Goal: Information Seeking & Learning: Learn about a topic

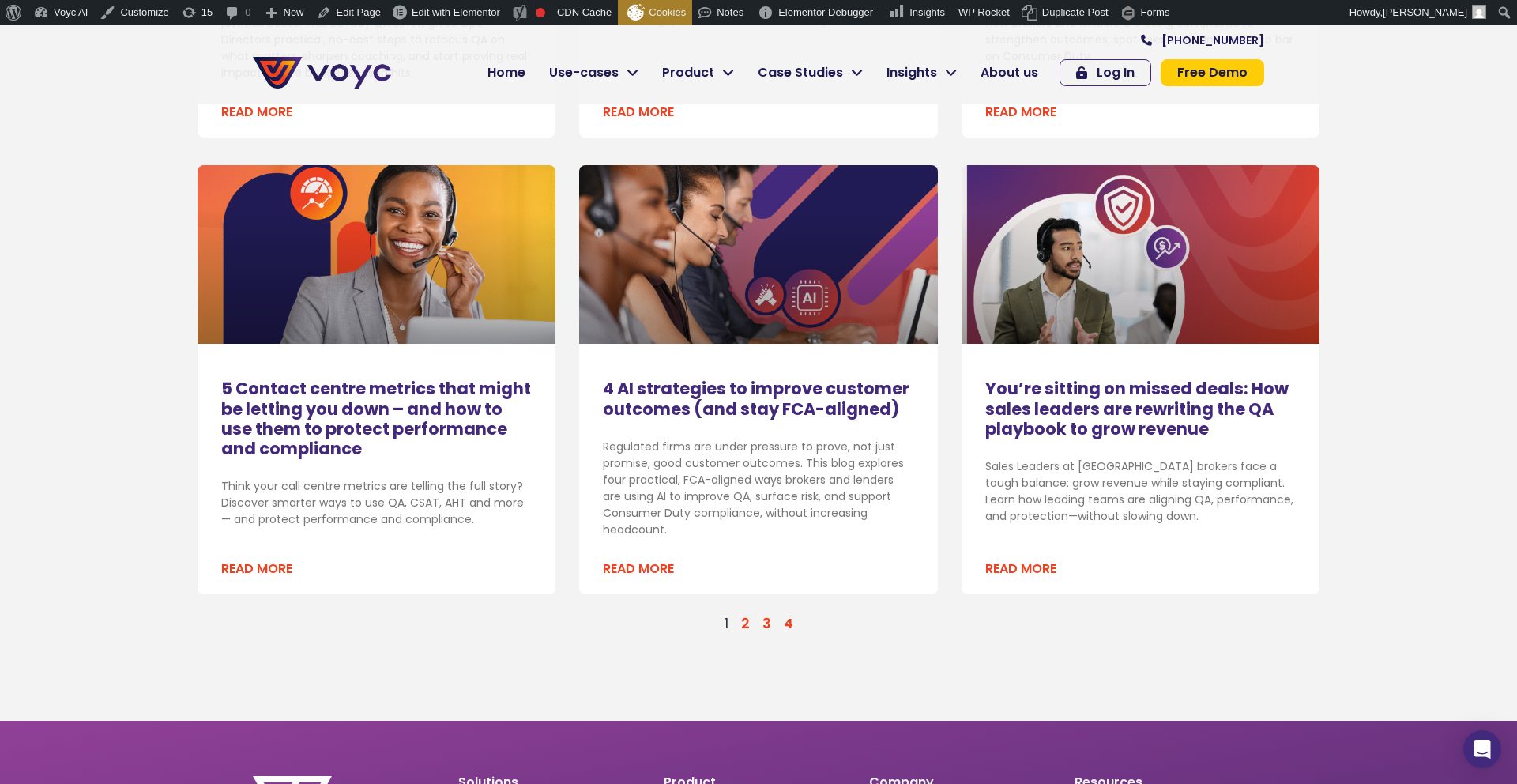
scroll to position [1779, 0]
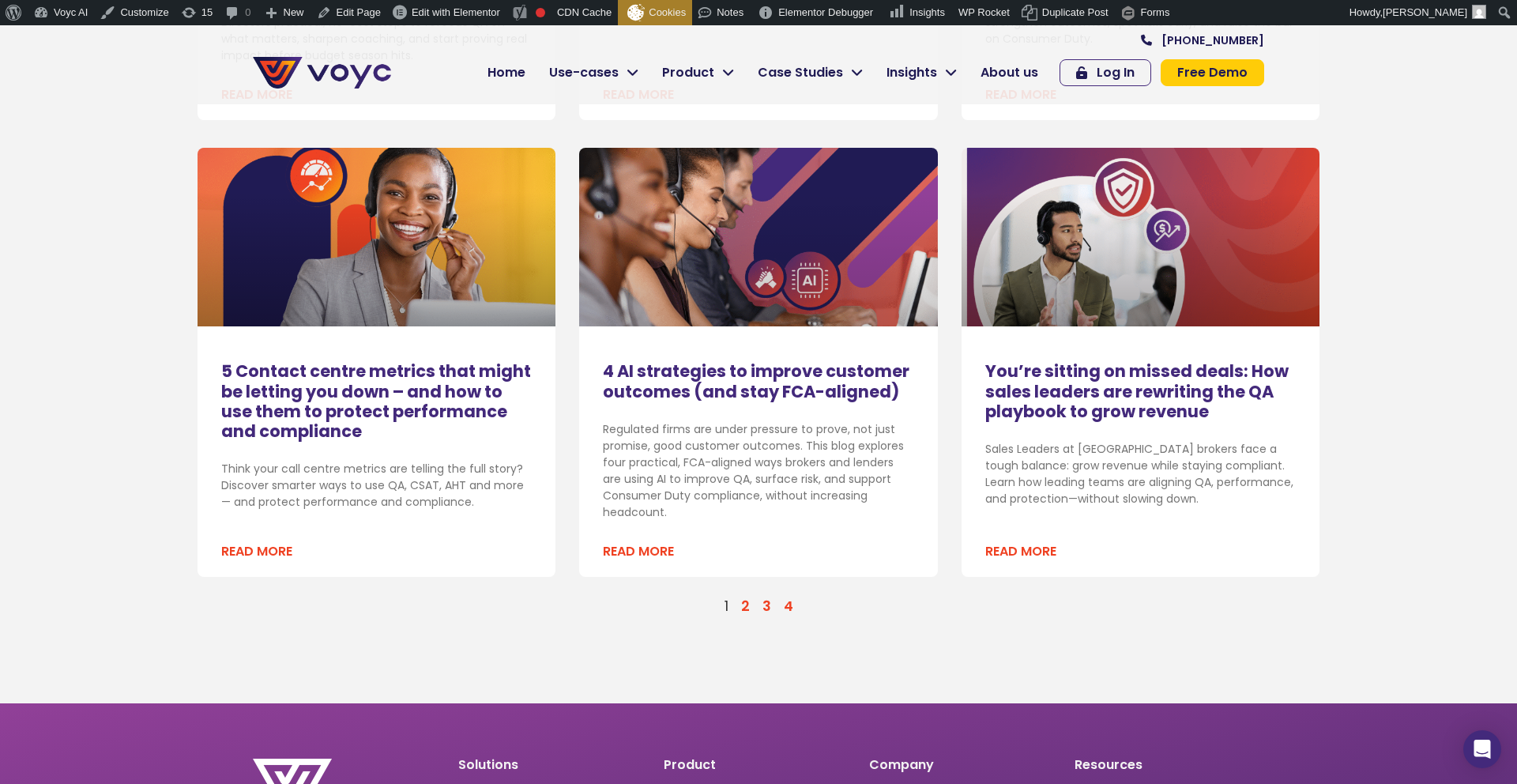
click at [671, 383] on link "4 AI strategies to improve customer outcomes (and stay FCA-aligned)" at bounding box center [756, 381] width 306 height 43
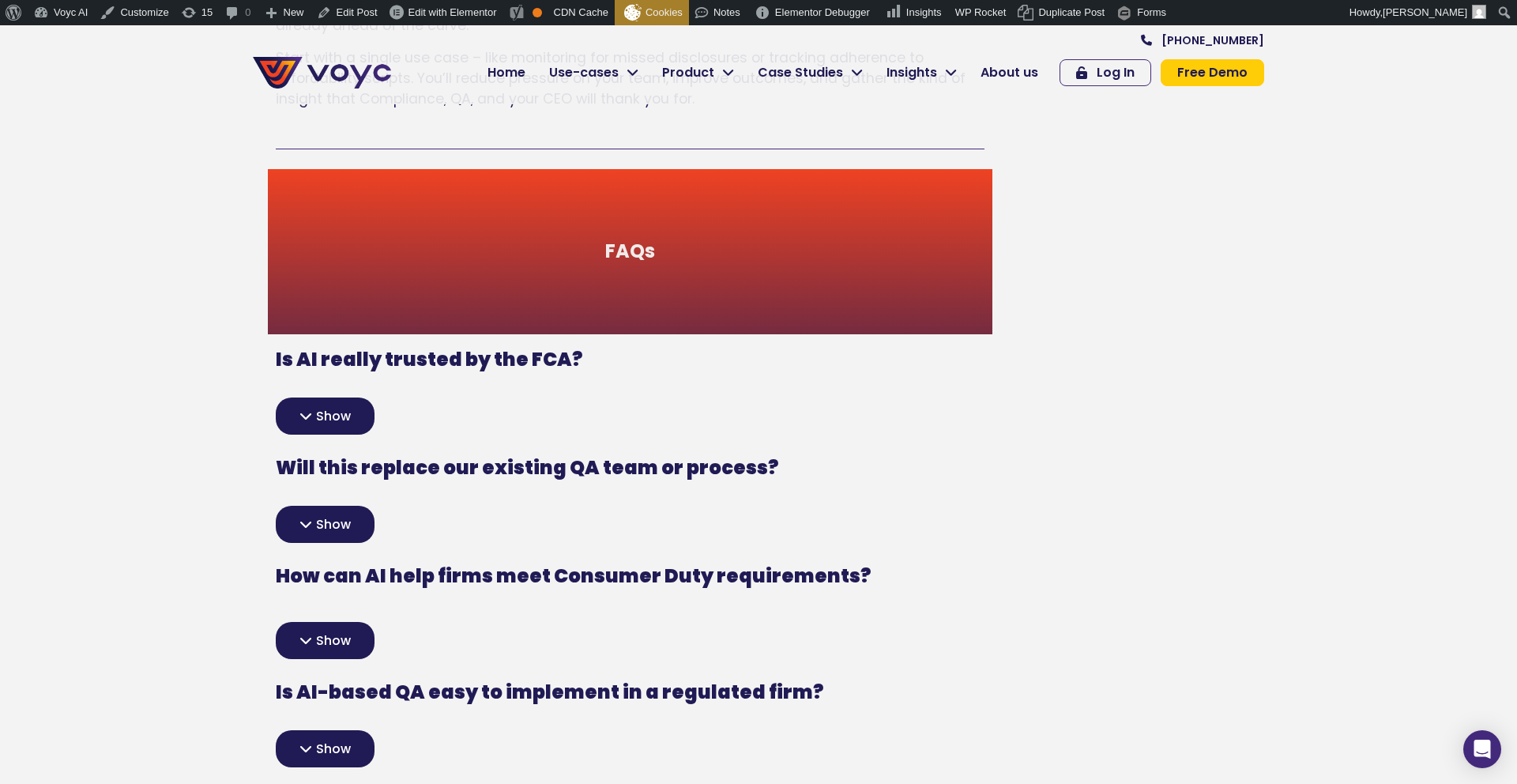
scroll to position [3512, 0]
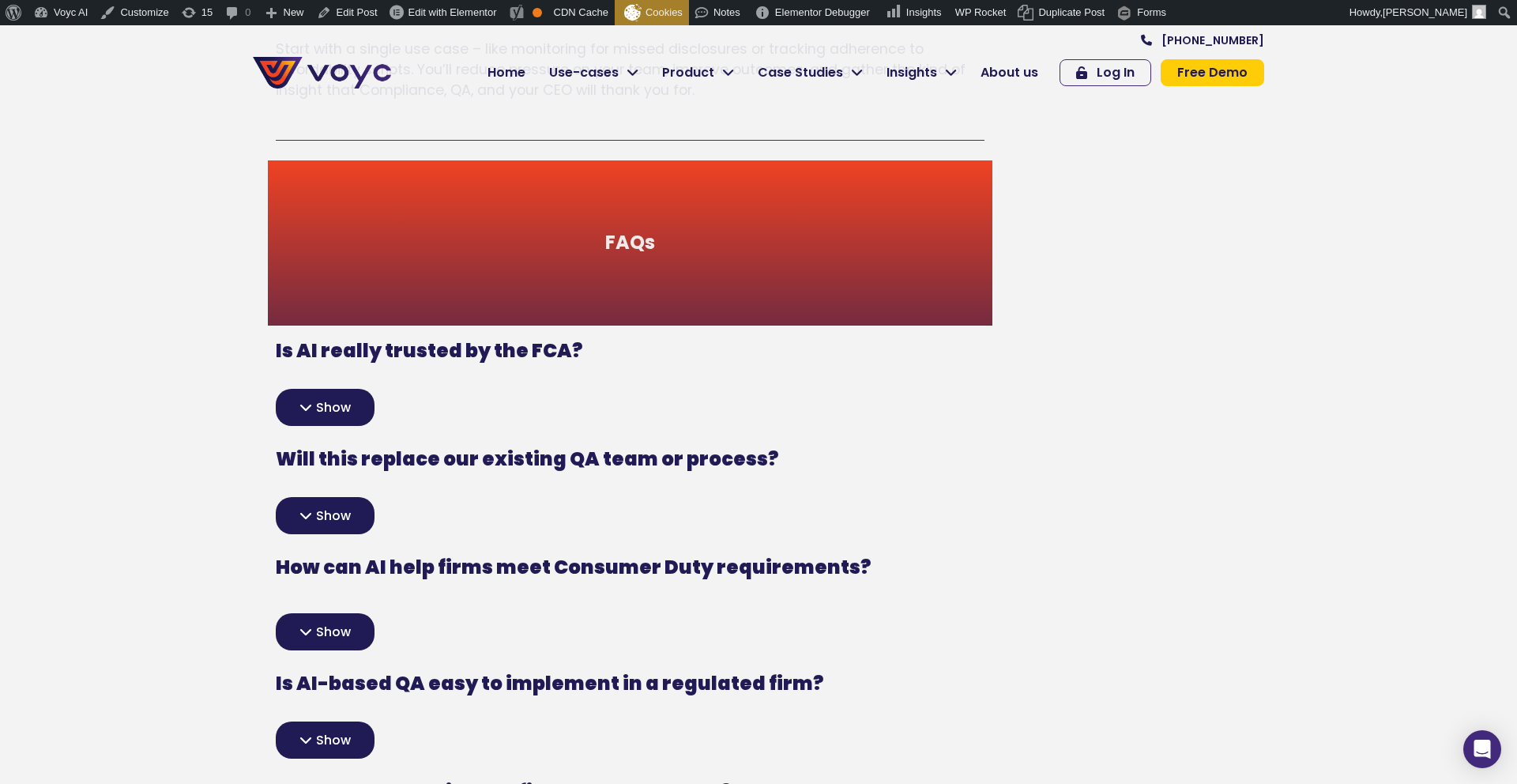
click at [332, 401] on span "Show" at bounding box center [333, 408] width 35 height 12
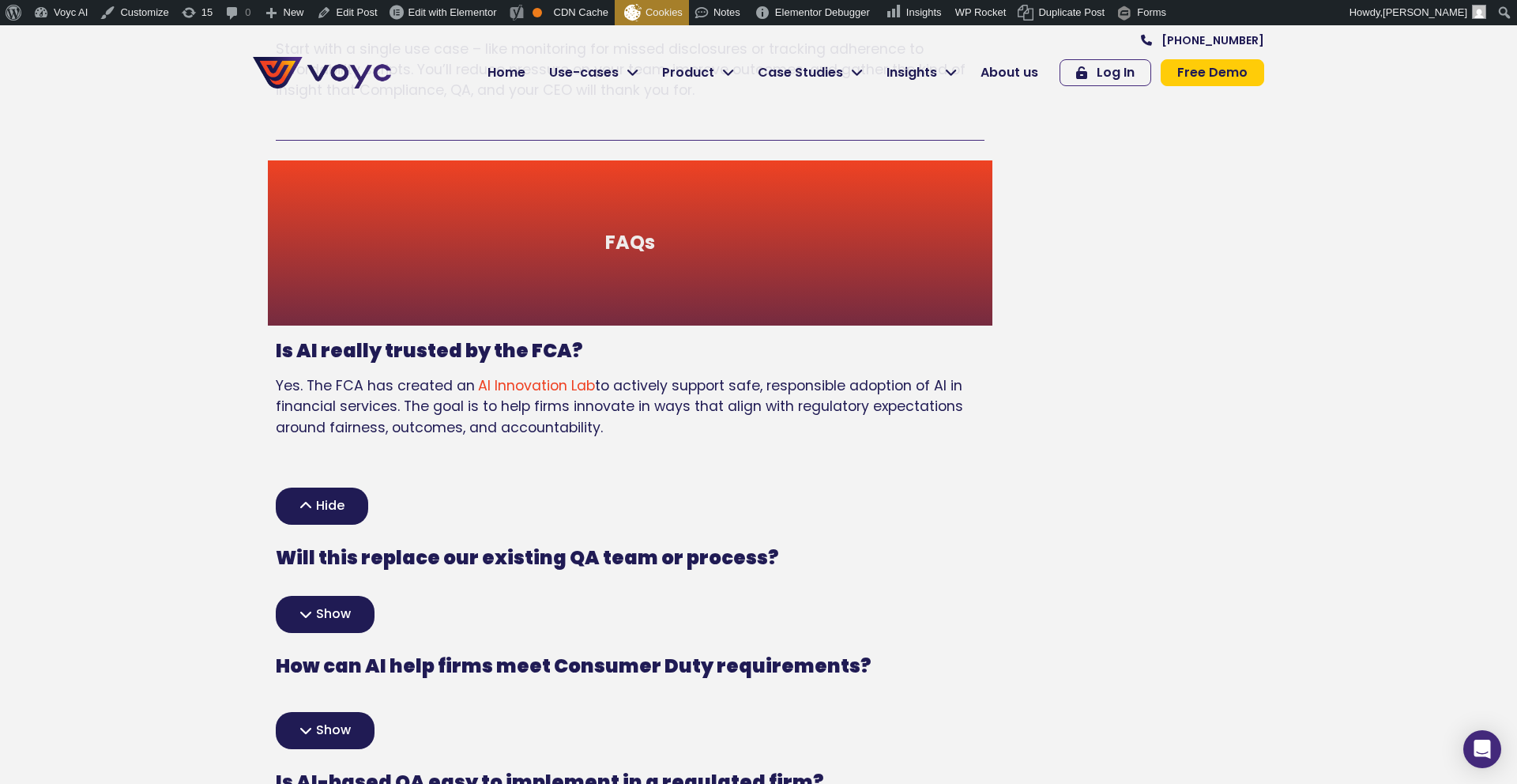
click at [317, 499] on span "Hide" at bounding box center [330, 505] width 28 height 12
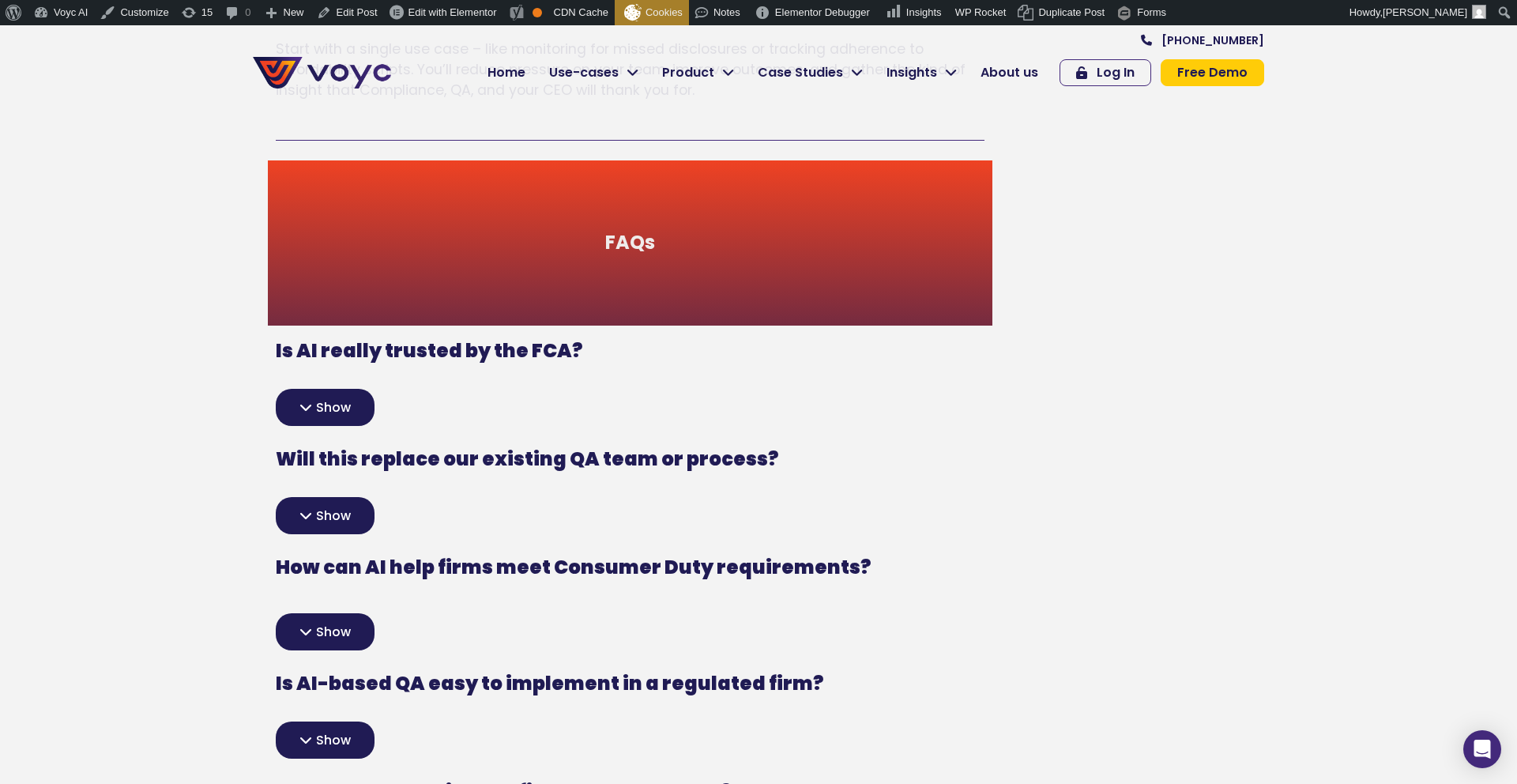
click at [317, 510] on span "Show" at bounding box center [333, 516] width 35 height 12
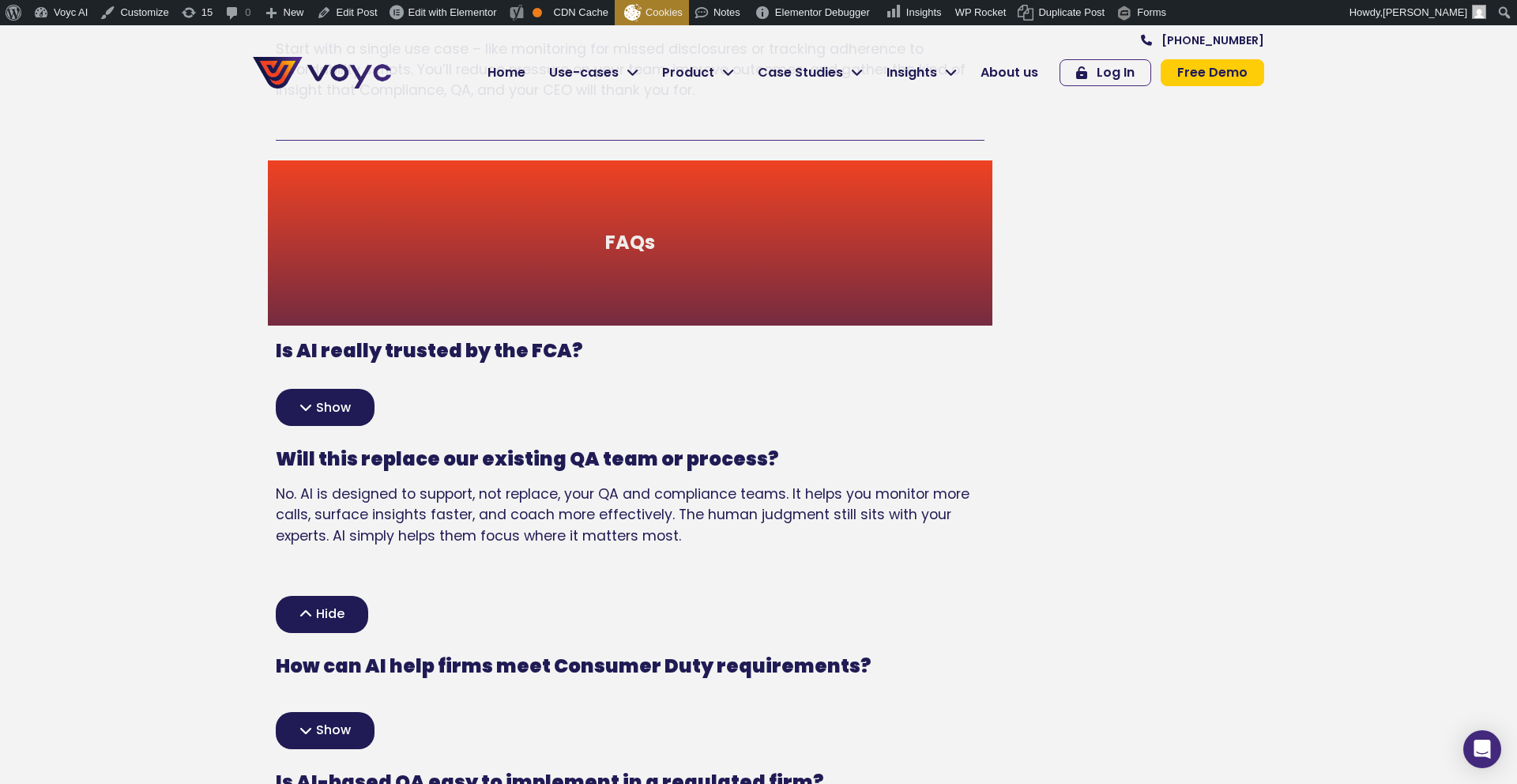
click at [316, 607] on span "Hide" at bounding box center [330, 614] width 28 height 12
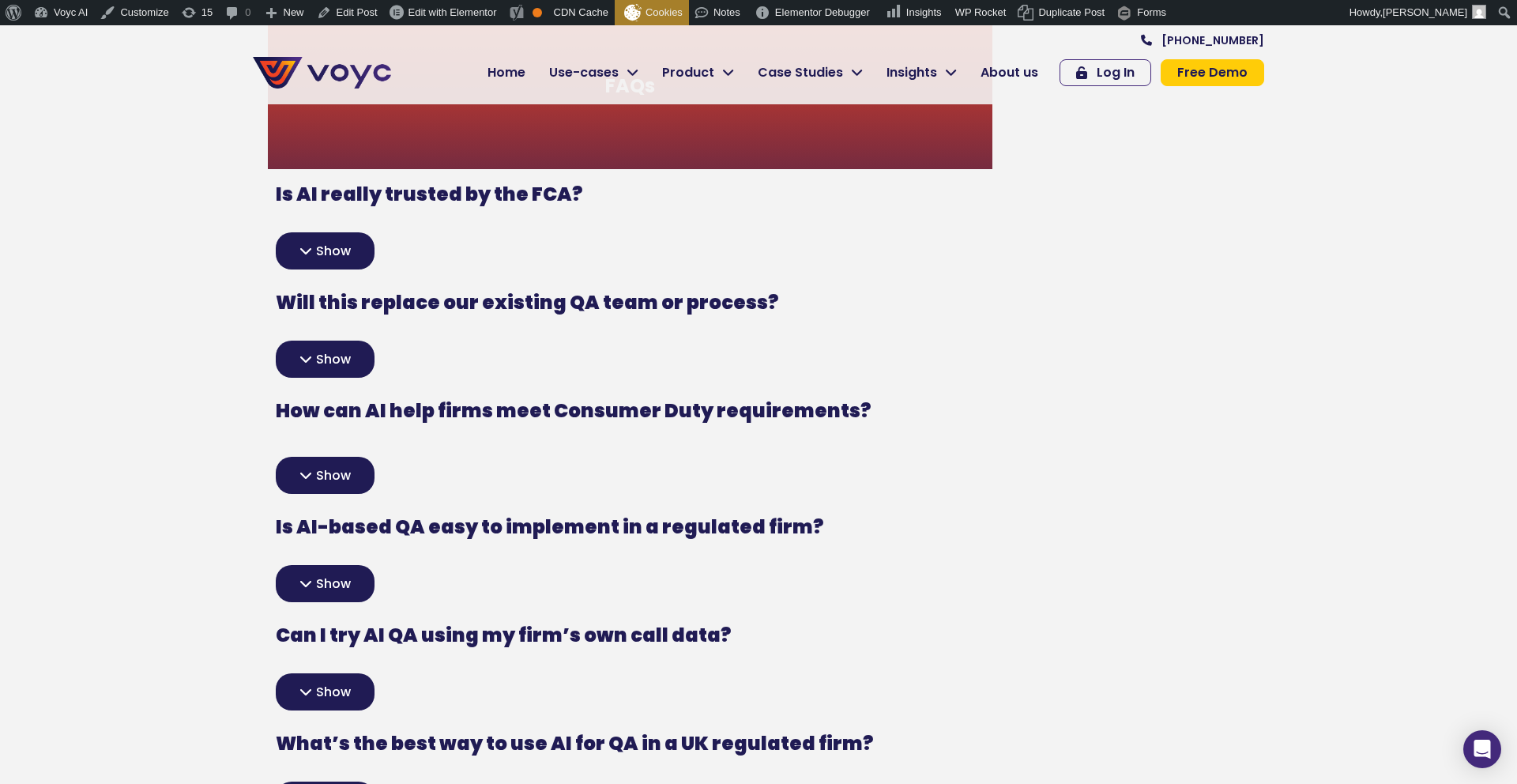
scroll to position [3930, 0]
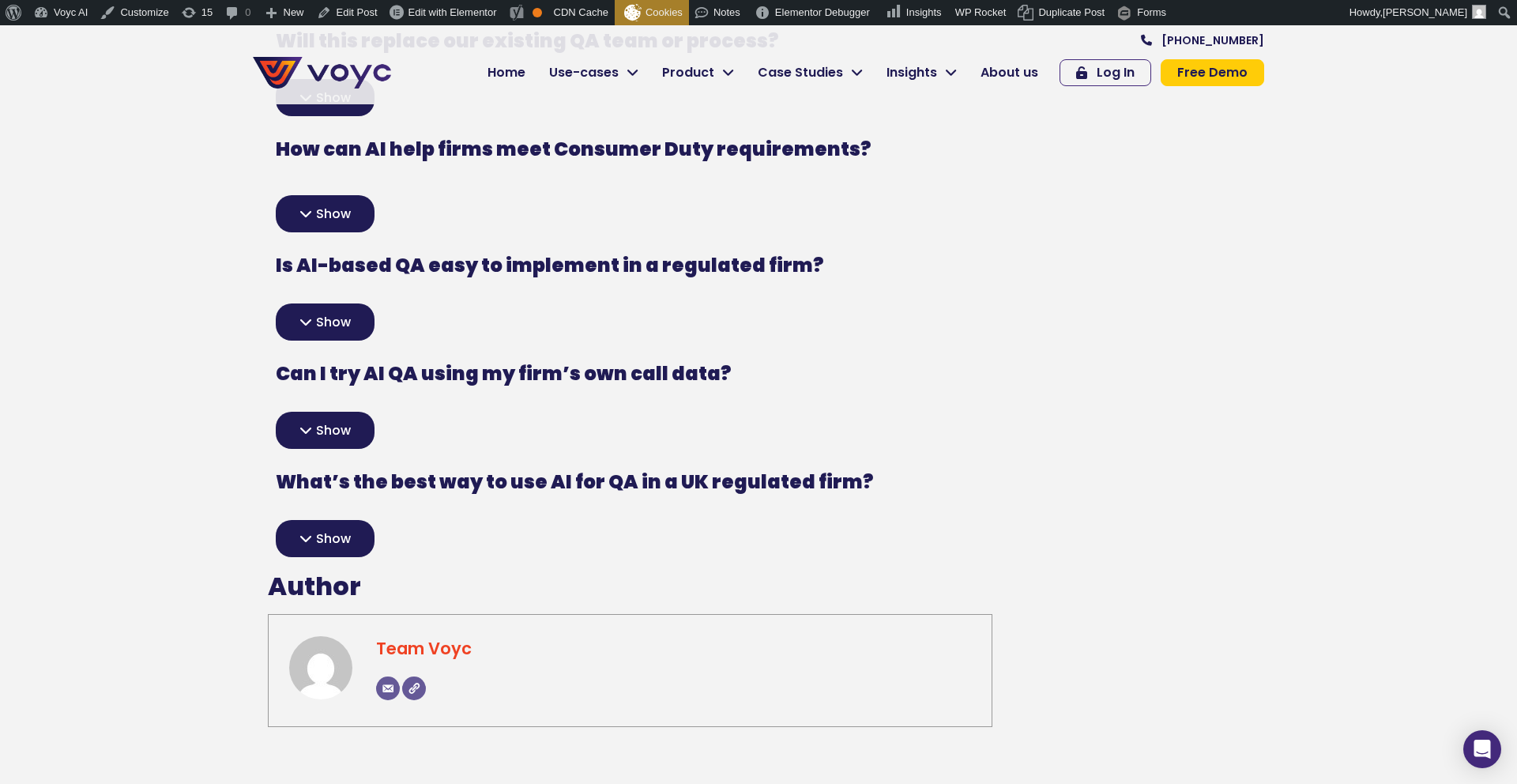
click at [319, 533] on span "Show" at bounding box center [333, 539] width 35 height 12
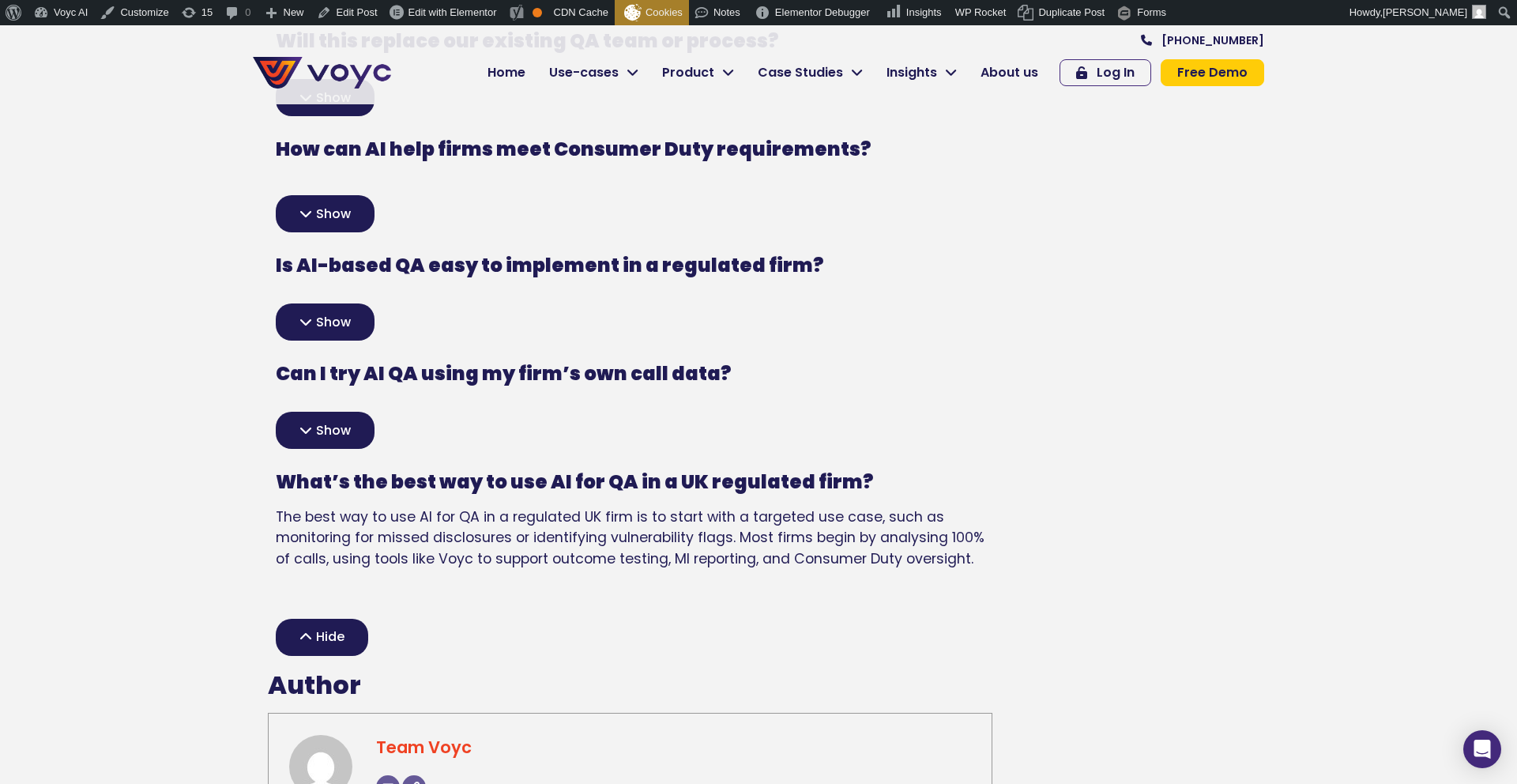
click at [303, 619] on div "Hide" at bounding box center [322, 637] width 92 height 37
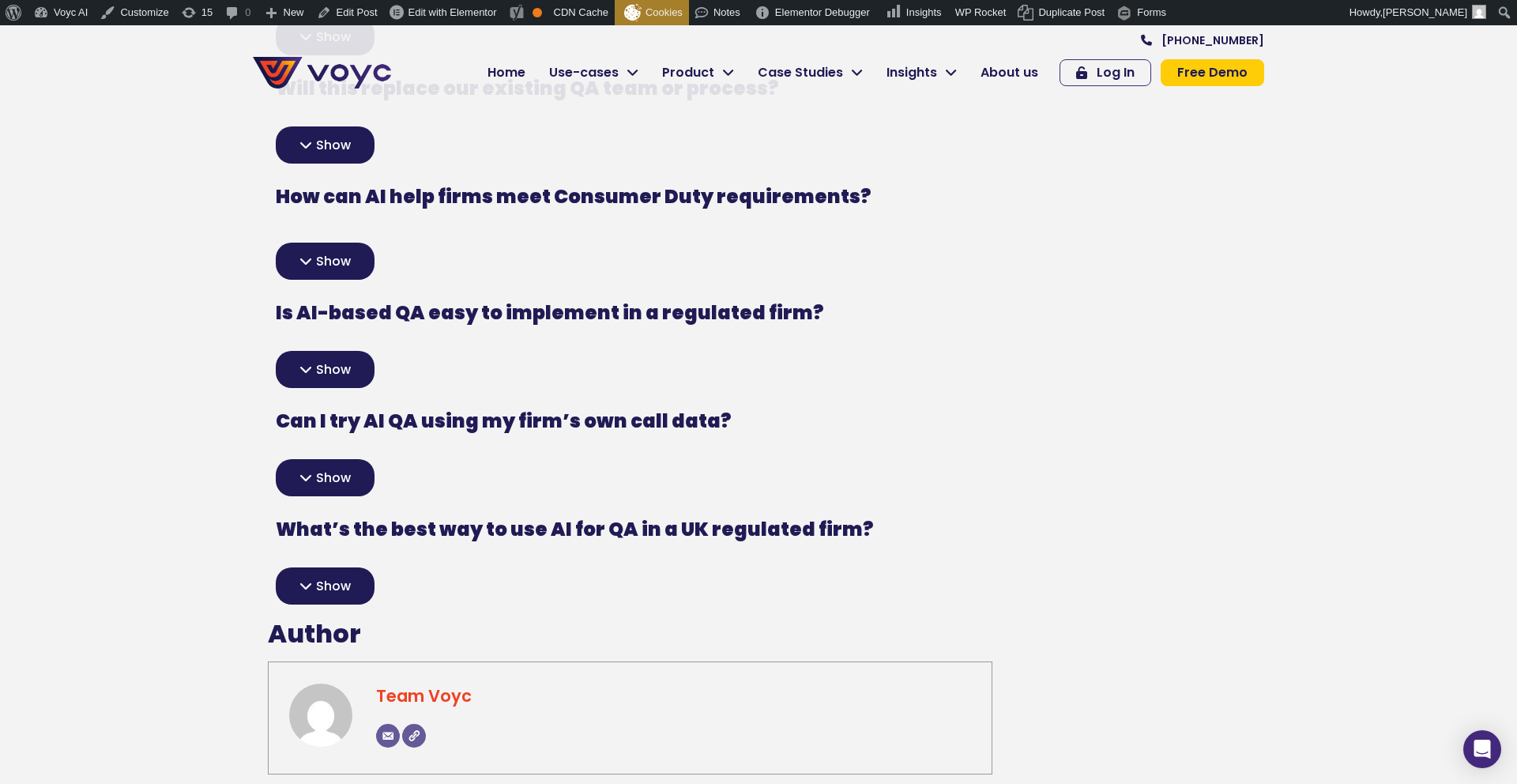
scroll to position [3884, 0]
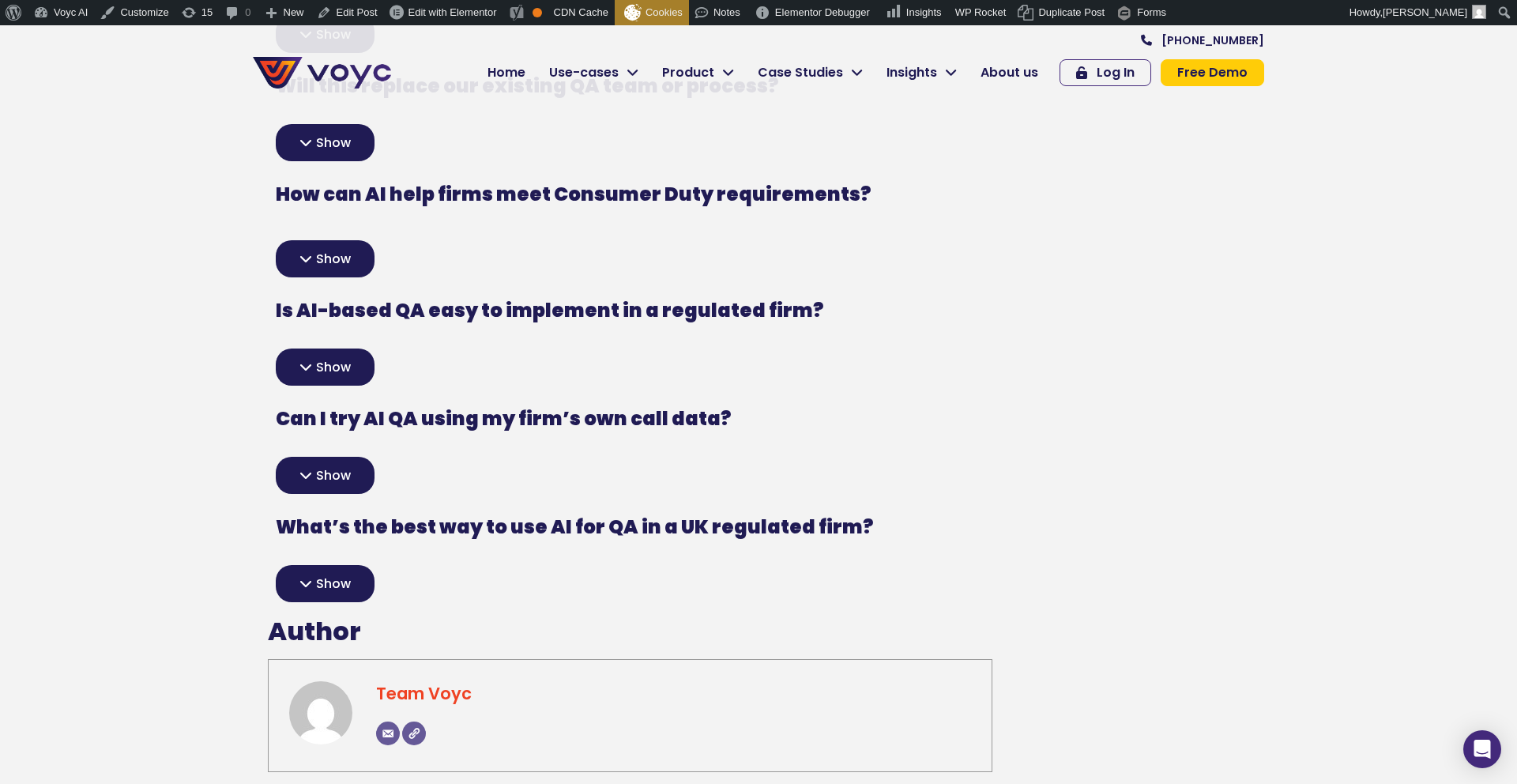
click at [312, 348] on div "Show" at bounding box center [324, 367] width 99 height 37
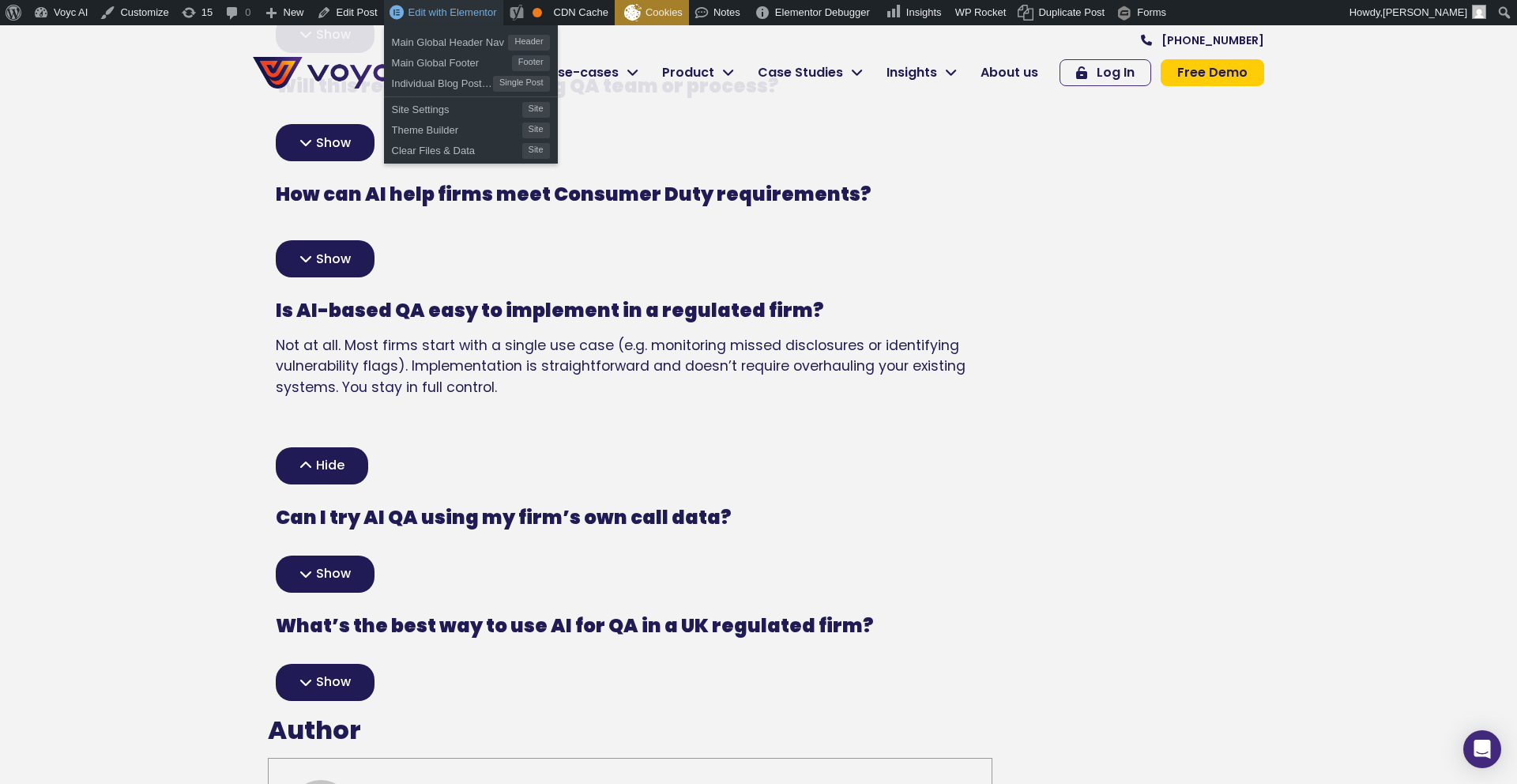
click at [431, 11] on span "Edit with Elementor" at bounding box center [453, 12] width 89 height 12
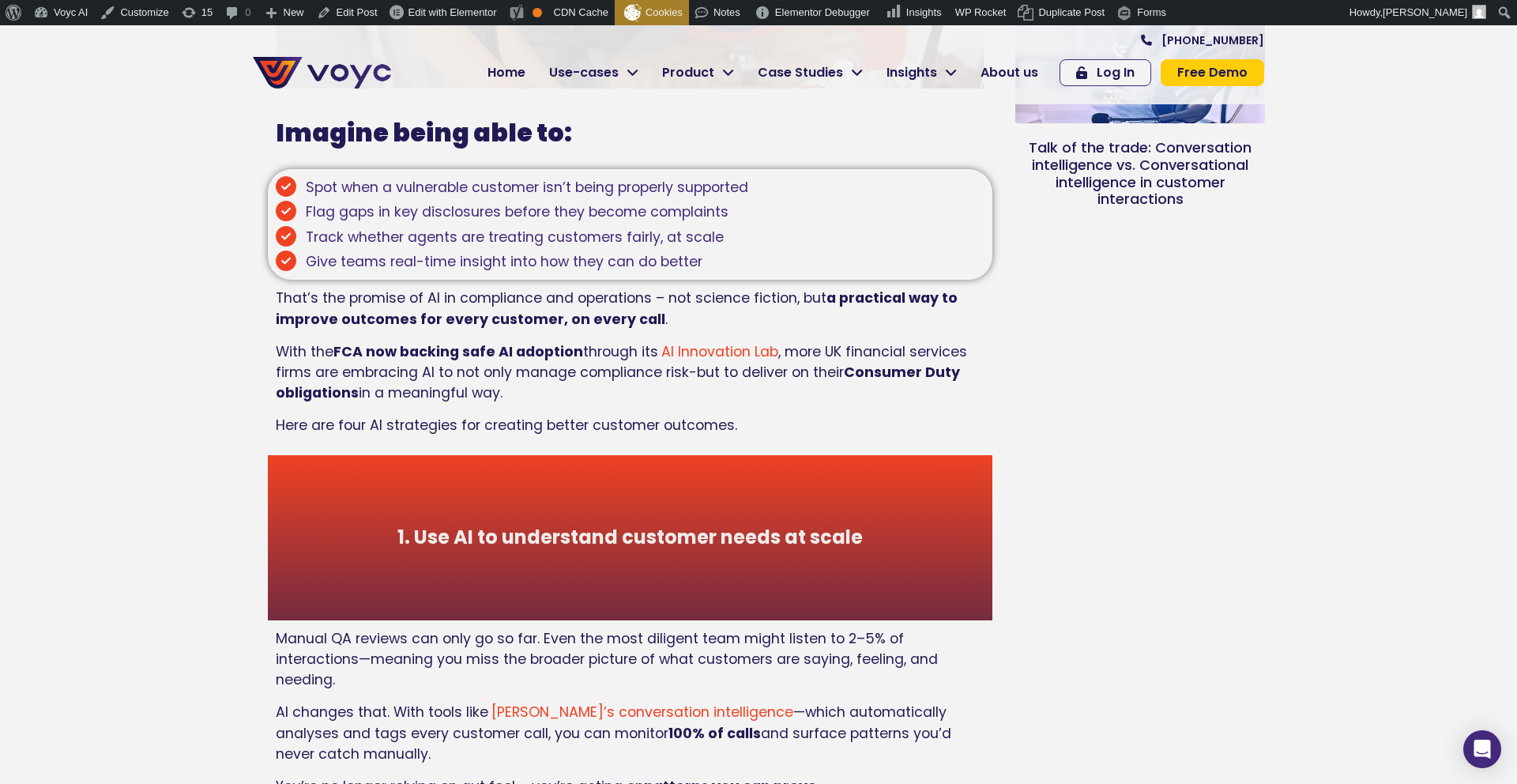
scroll to position [622, 0]
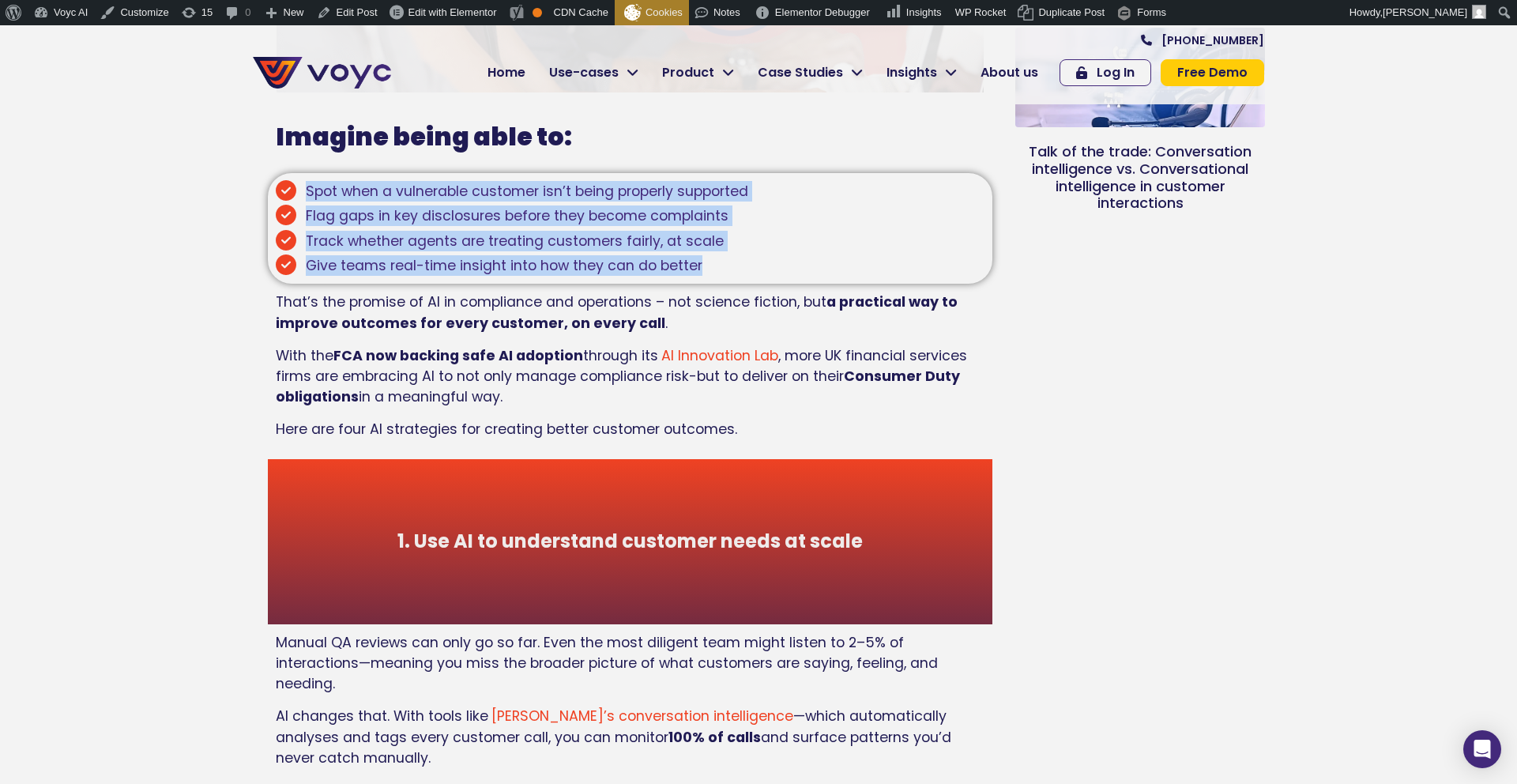
drag, startPoint x: 306, startPoint y: 183, endPoint x: 732, endPoint y: 273, distance: 435.4
click at [732, 273] on ul "Spot when a vulnerable customer isn’t being properly supported Flag gaps in key…" at bounding box center [512, 229] width 473 height 96
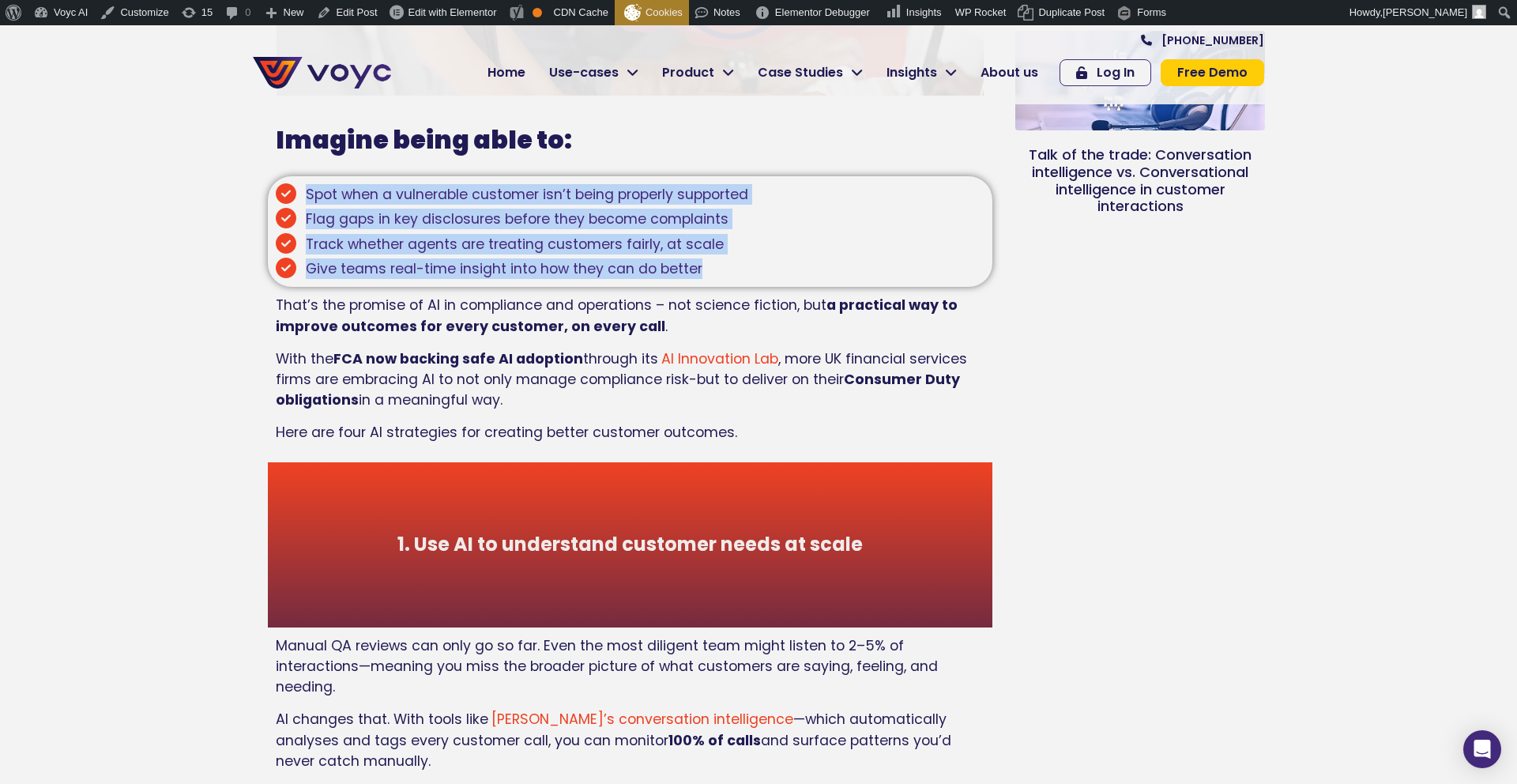
click at [726, 261] on li "Give teams real-time insight into how they can do better" at bounding box center [512, 268] width 473 height 20
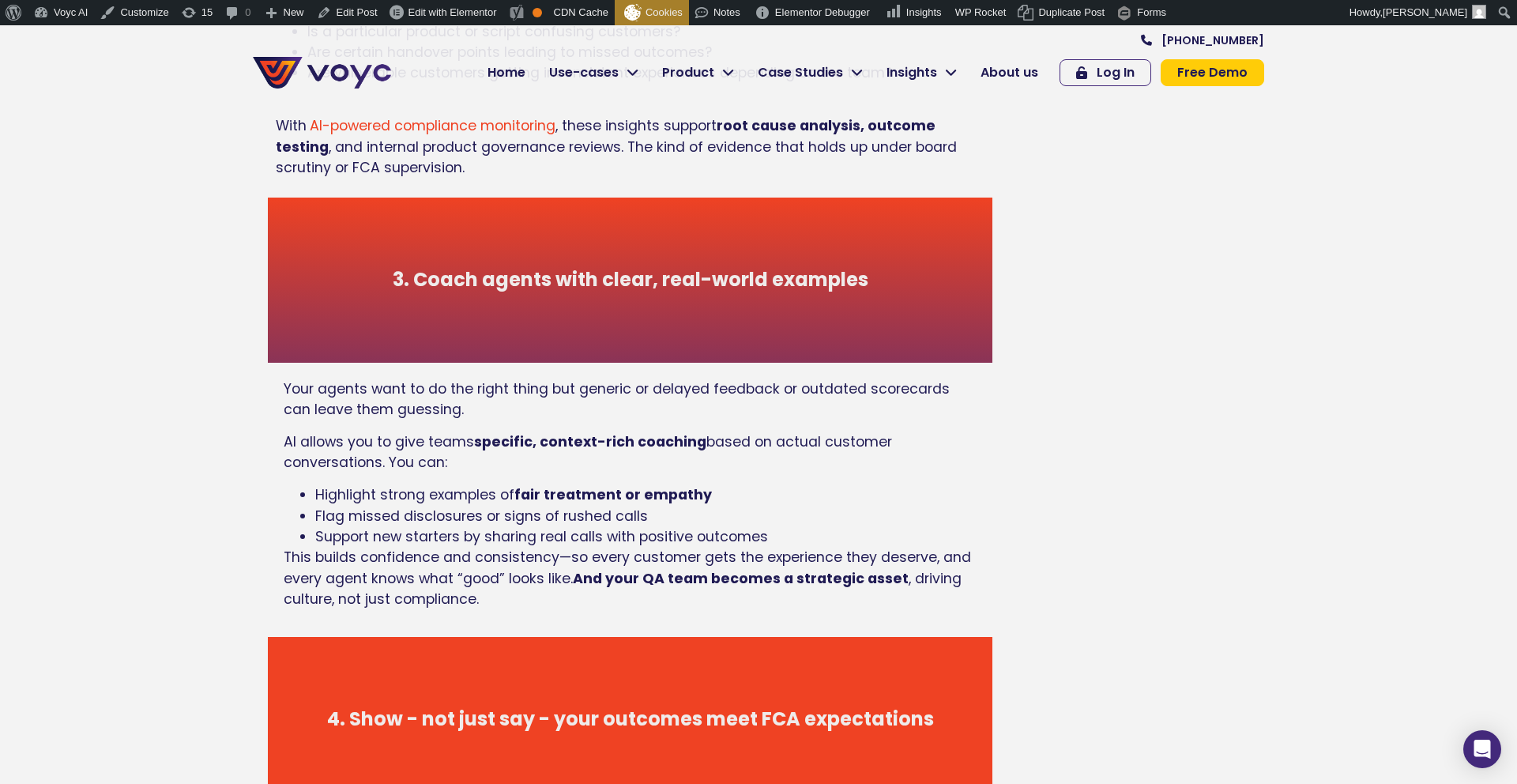
scroll to position [1922, 0]
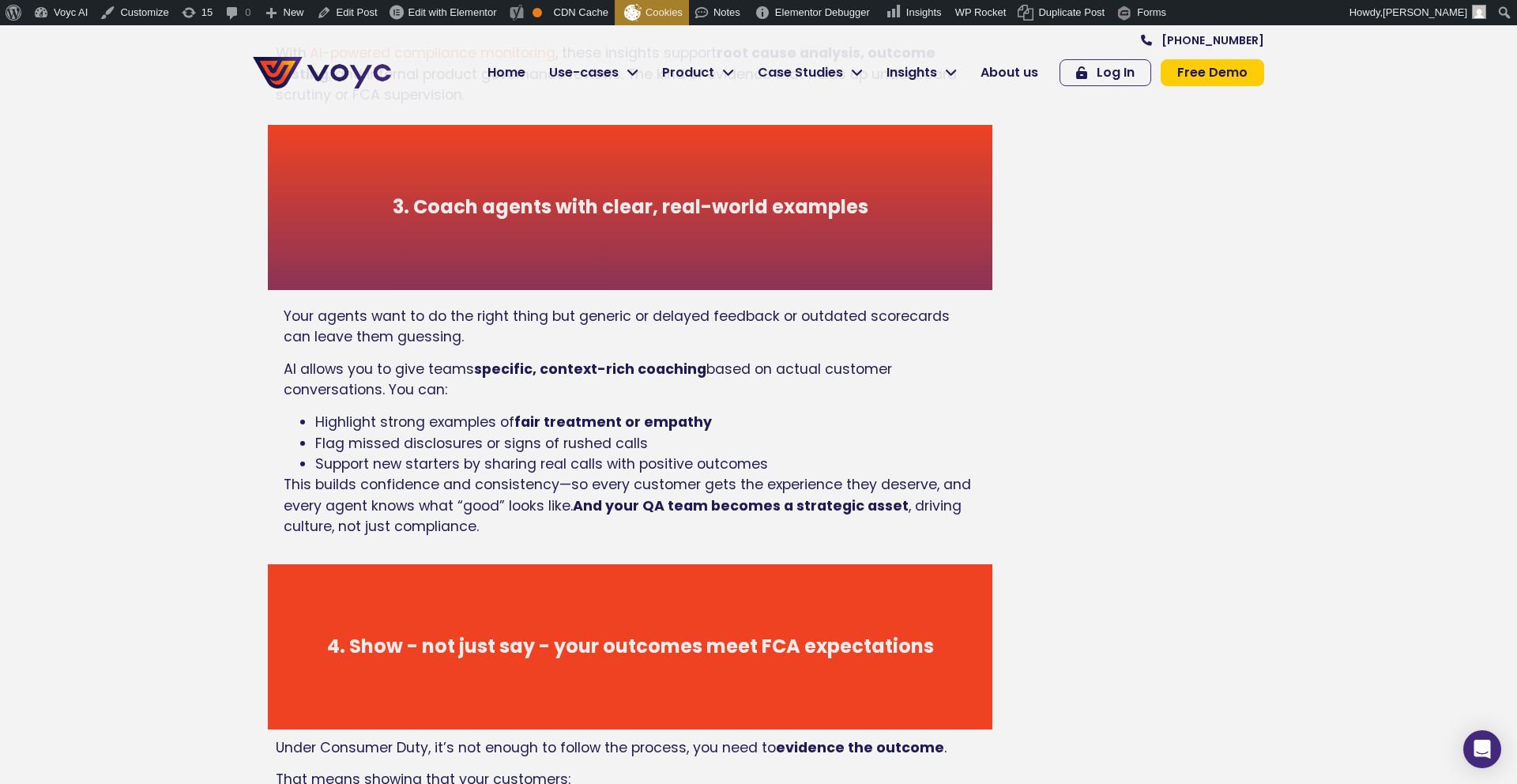
click at [457, 311] on p "Your agents want to do the right thing but generic or delayed feedback or outda…" at bounding box center [630, 326] width 693 height 42
click at [441, 368] on span "based on actual customer conversations. You can:" at bounding box center [587, 379] width 608 height 39
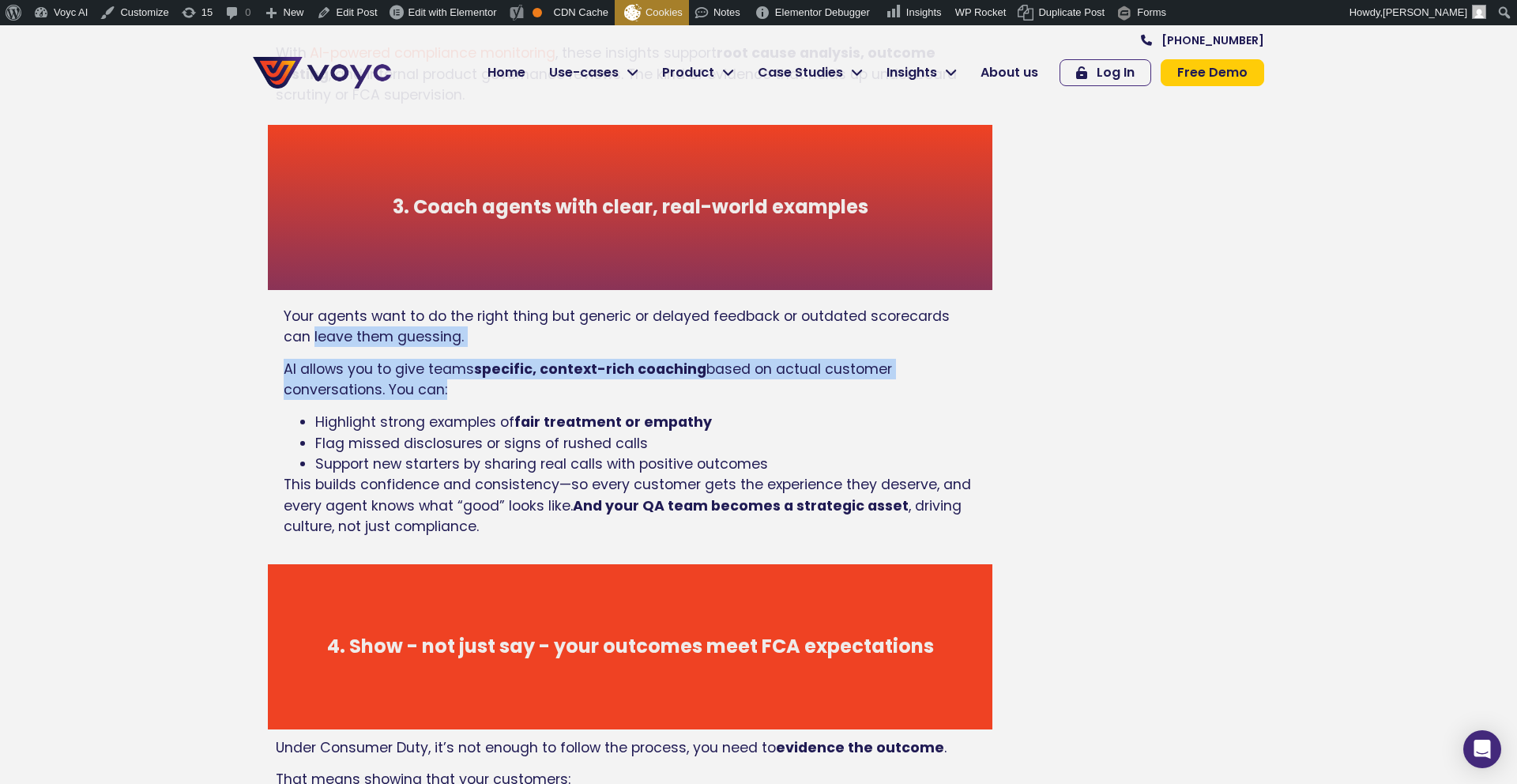
drag, startPoint x: 442, startPoint y: 372, endPoint x: 220, endPoint y: 326, distance: 226.7
click at [220, 326] on section "4 AI strategies to improve customer outcomes (and stay FCA-aligned) [DATE] By T…" at bounding box center [758, 451] width 1517 height 4702
click at [276, 340] on div "Your agents want to do the right thing but generic or delayed feedback or outda…" at bounding box center [630, 426] width 709 height 258
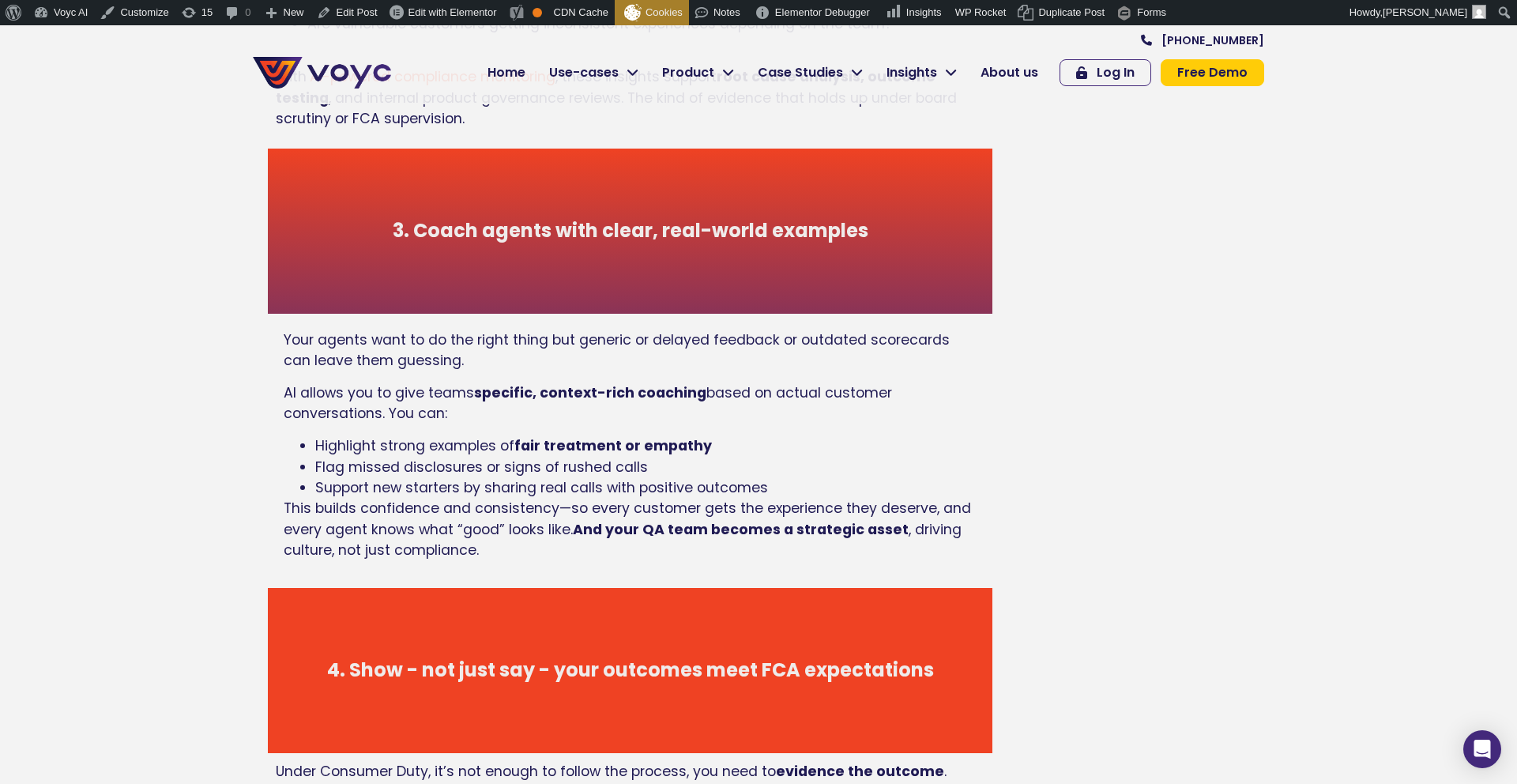
scroll to position [1894, 0]
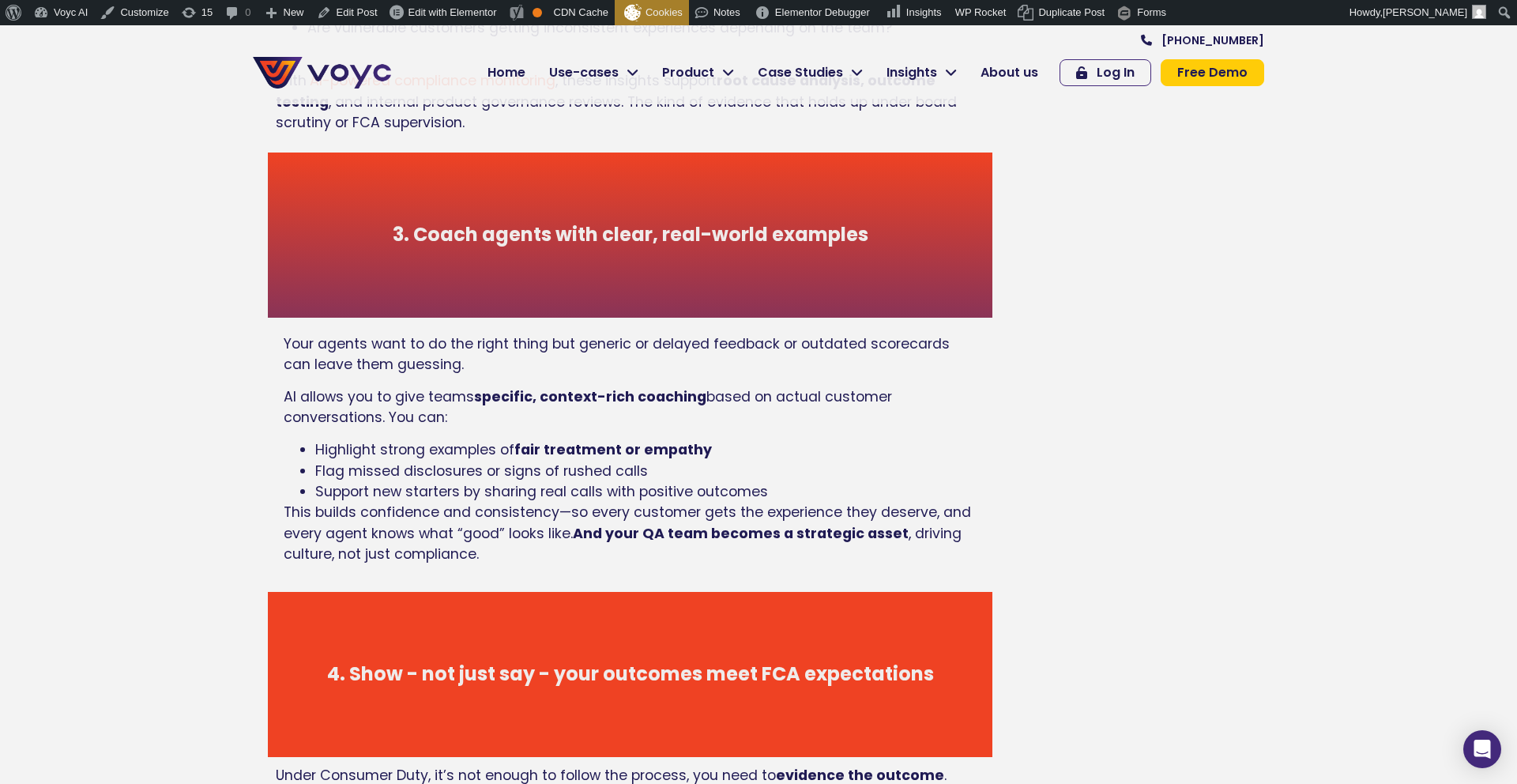
click at [442, 341] on p "Your agents want to do the right thing but generic or delayed feedback or outda…" at bounding box center [630, 353] width 693 height 42
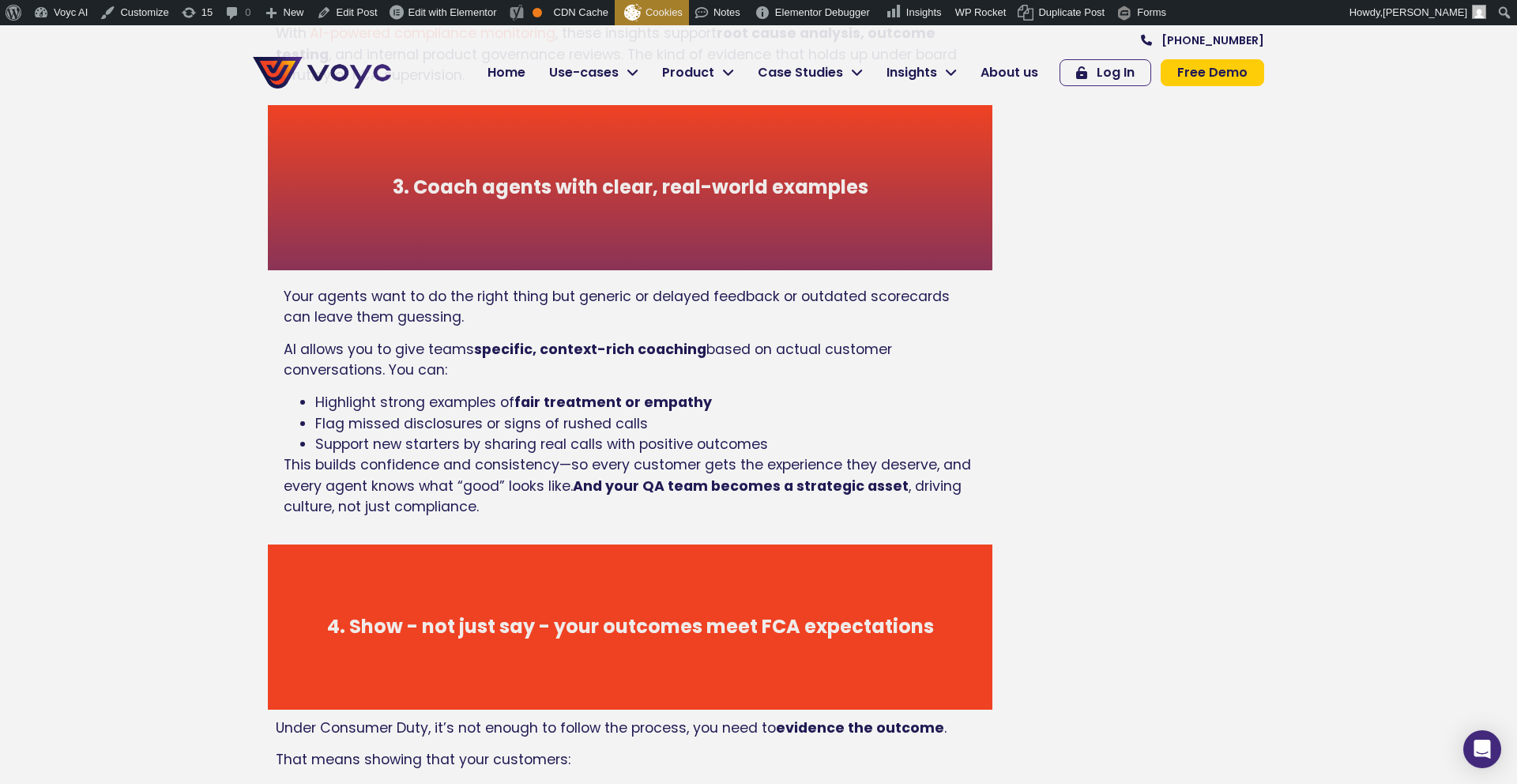
click at [285, 340] on span "AI allows you to give teams" at bounding box center [378, 349] width 190 height 19
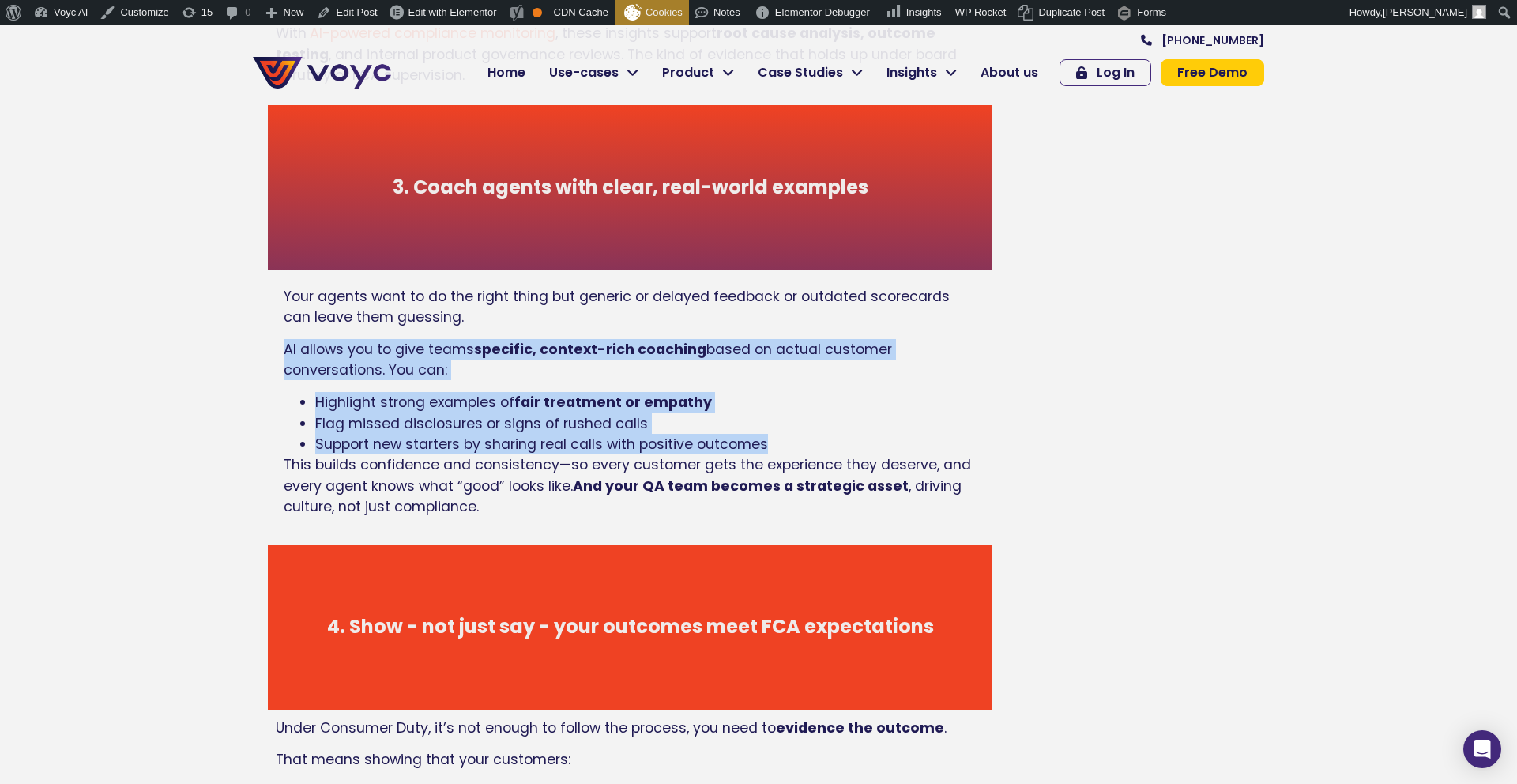
drag, startPoint x: 276, startPoint y: 322, endPoint x: 786, endPoint y: 428, distance: 520.9
click at [786, 428] on div "Your agents want to do the right thing but generic or delayed feedback or outda…" at bounding box center [630, 407] width 709 height 258
copy div "AI allows you to give teams specific, context-rich coaching based on actual cus…"
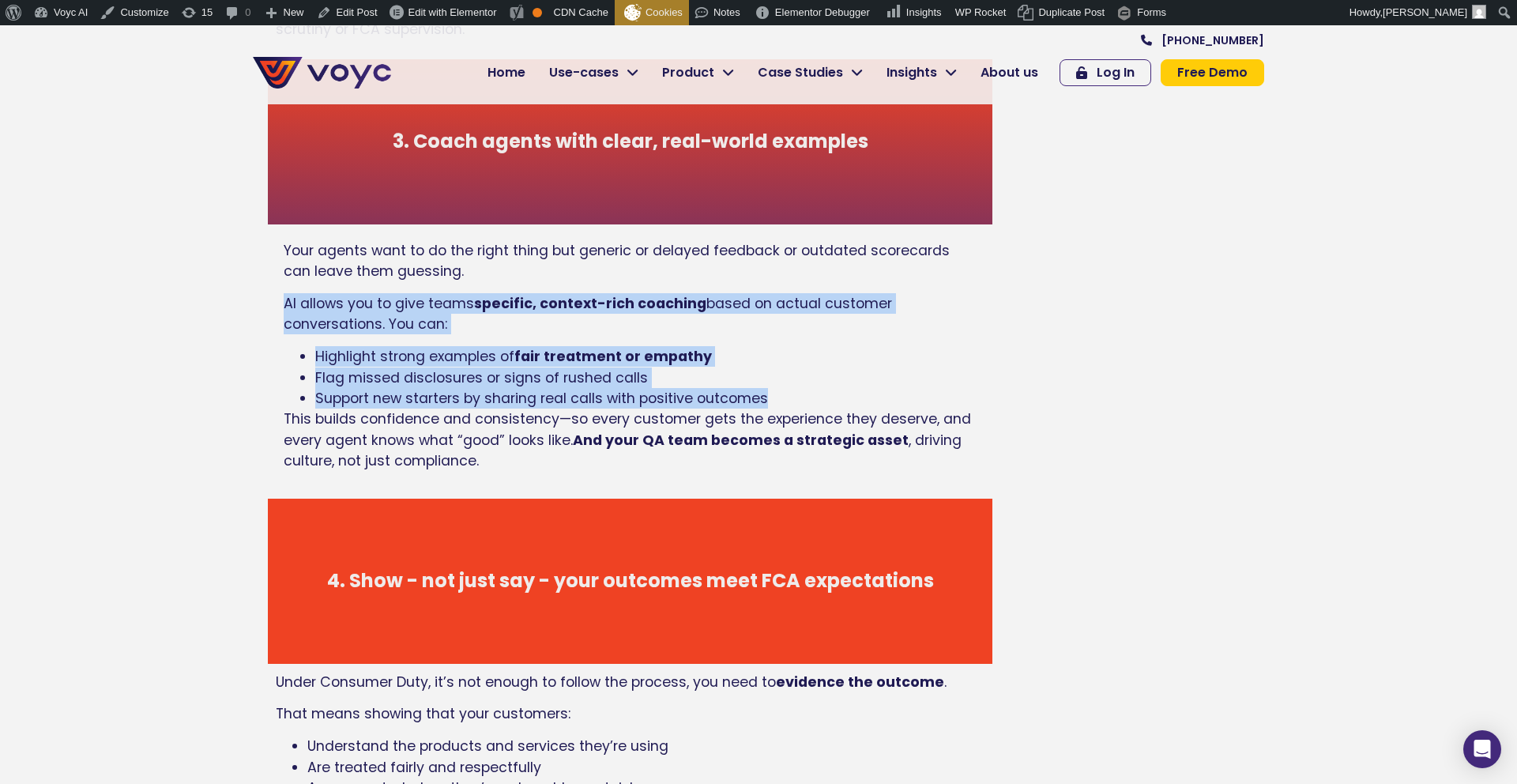
scroll to position [1992, 0]
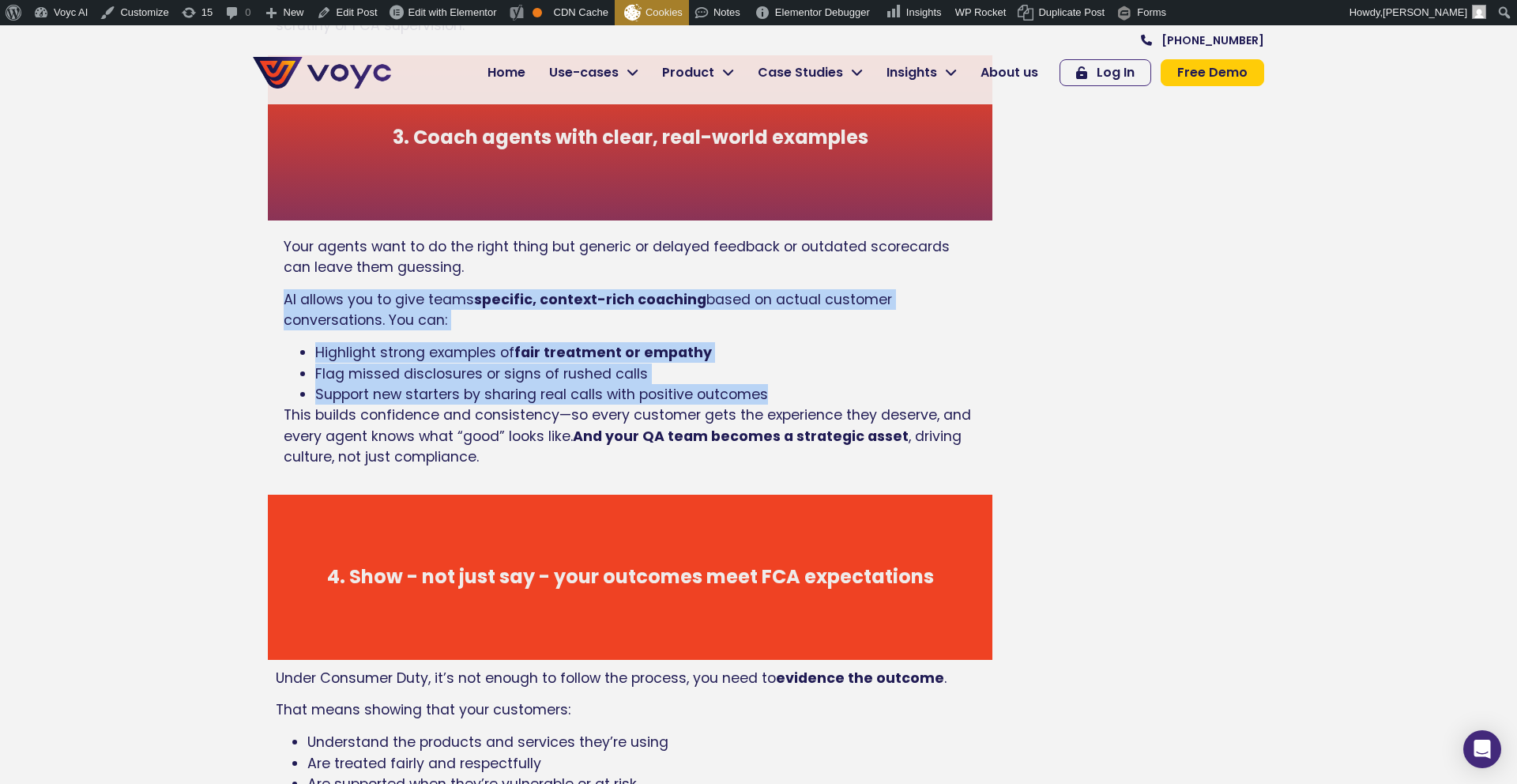
click at [401, 318] on div "Your agents want to do the right thing but generic or delayed feedback or outda…" at bounding box center [630, 357] width 693 height 242
drag, startPoint x: 301, startPoint y: 278, endPoint x: 755, endPoint y: 372, distance: 463.6
click at [773, 371] on div "Your agents want to do the right thing but generic or delayed feedback or outda…" at bounding box center [630, 357] width 693 height 242
copy div "allows you to give teams specific, context-rich coaching based on actual custom…"
